Goal: Find specific page/section: Find specific page/section

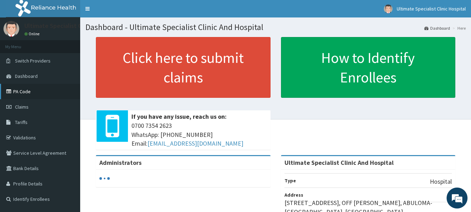
click at [27, 90] on link "PA Code" at bounding box center [40, 91] width 80 height 15
click at [24, 90] on link "PA Code" at bounding box center [40, 91] width 80 height 15
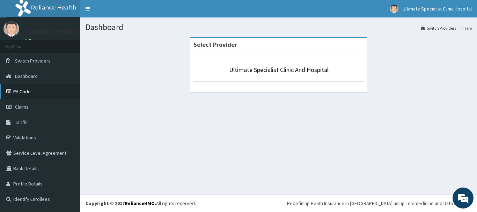
click at [25, 92] on link "PA Code" at bounding box center [40, 91] width 80 height 15
